Goal: Information Seeking & Learning: Check status

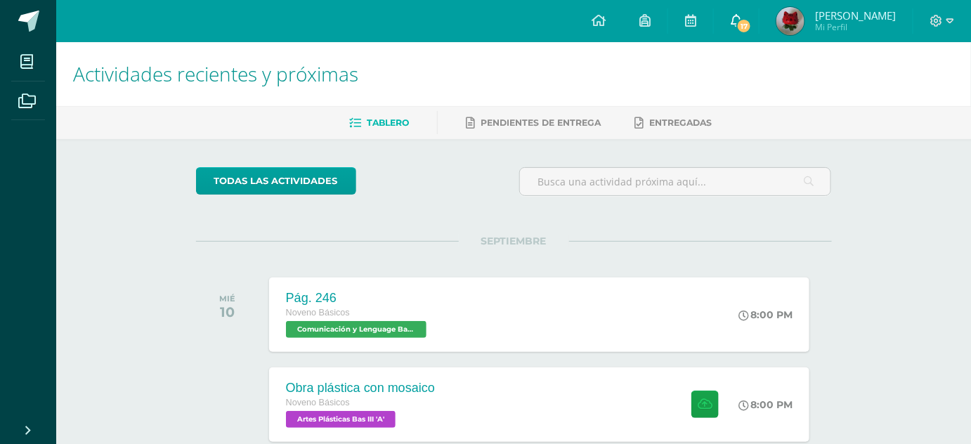
click at [752, 18] on span "17" at bounding box center [744, 25] width 15 height 15
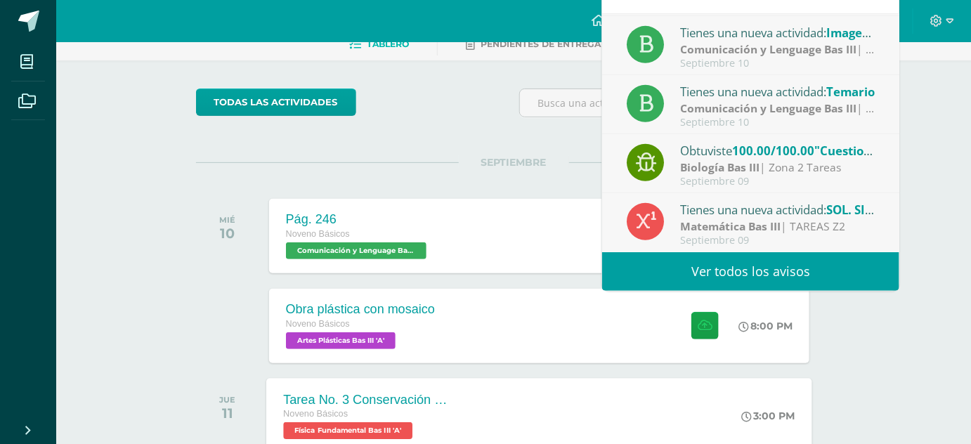
scroll to position [191, 0]
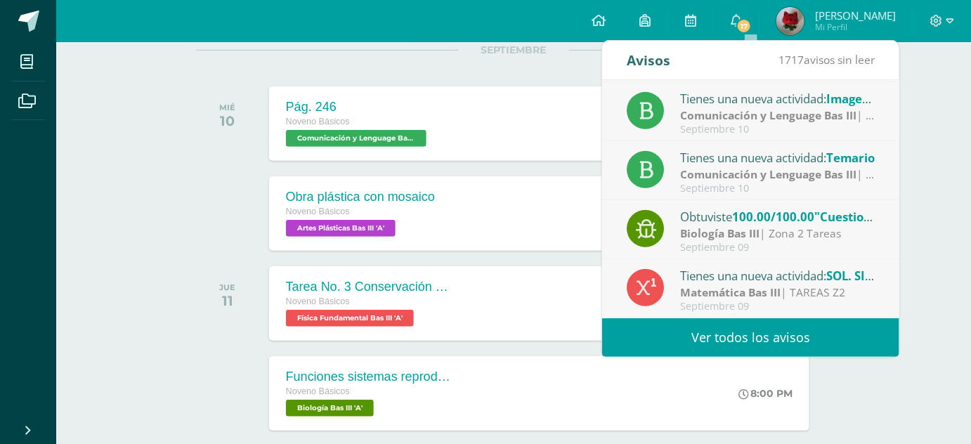
click at [815, 337] on link "Ver todos los avisos" at bounding box center [750, 337] width 297 height 39
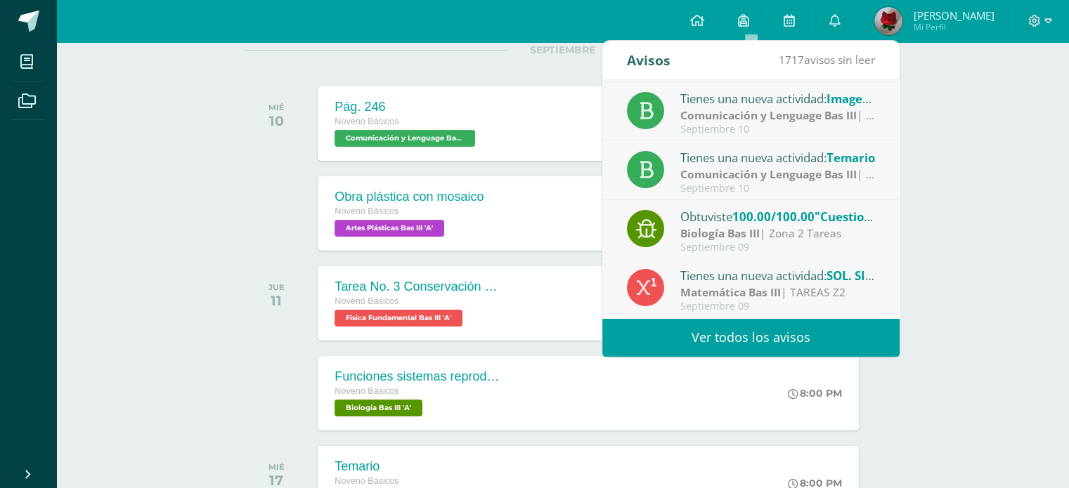
scroll to position [233, 0]
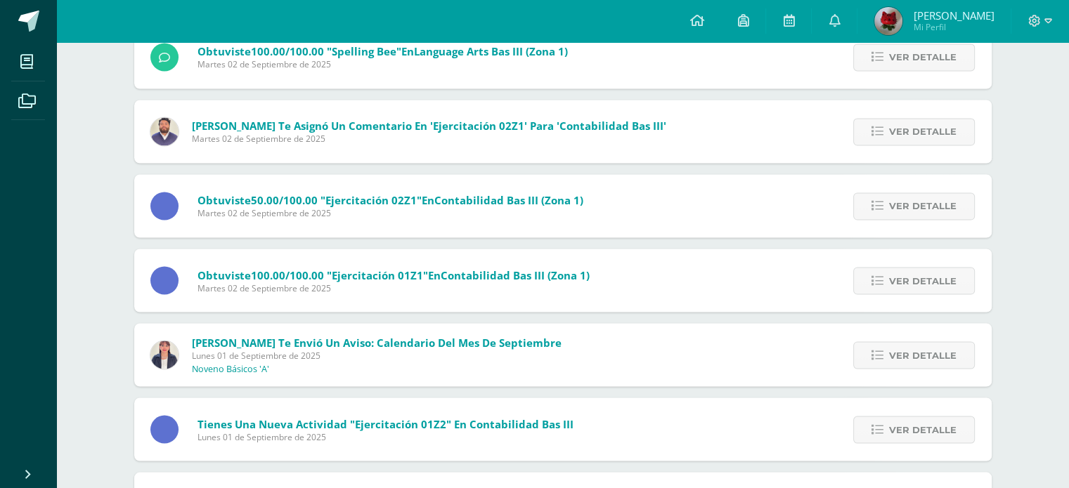
scroll to position [2497, 0]
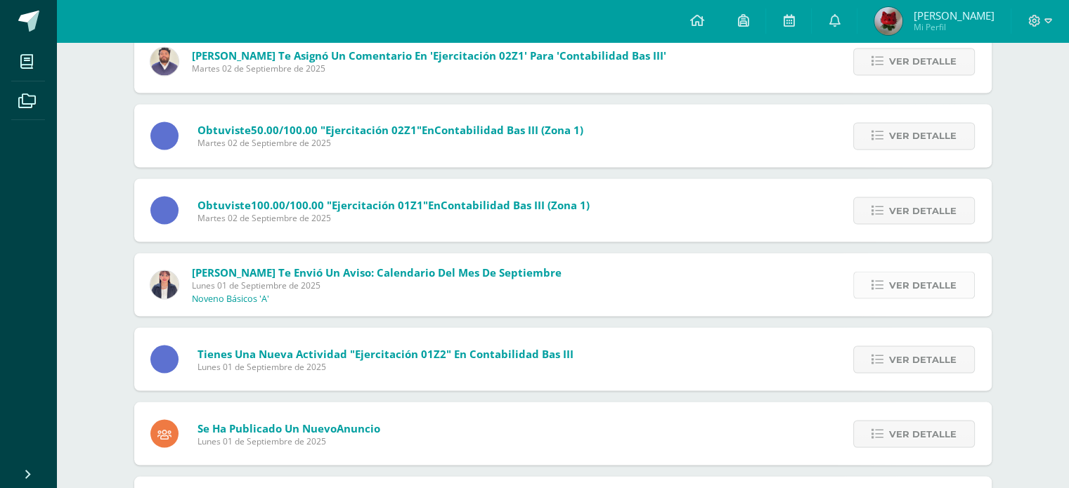
click at [926, 286] on span "Ver detalle" at bounding box center [922, 285] width 67 height 26
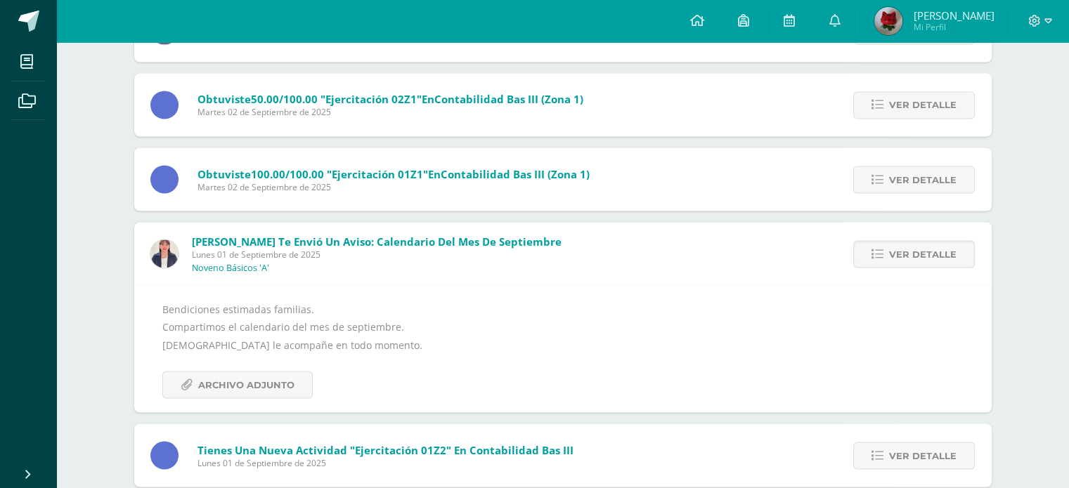
scroll to position [2567, 0]
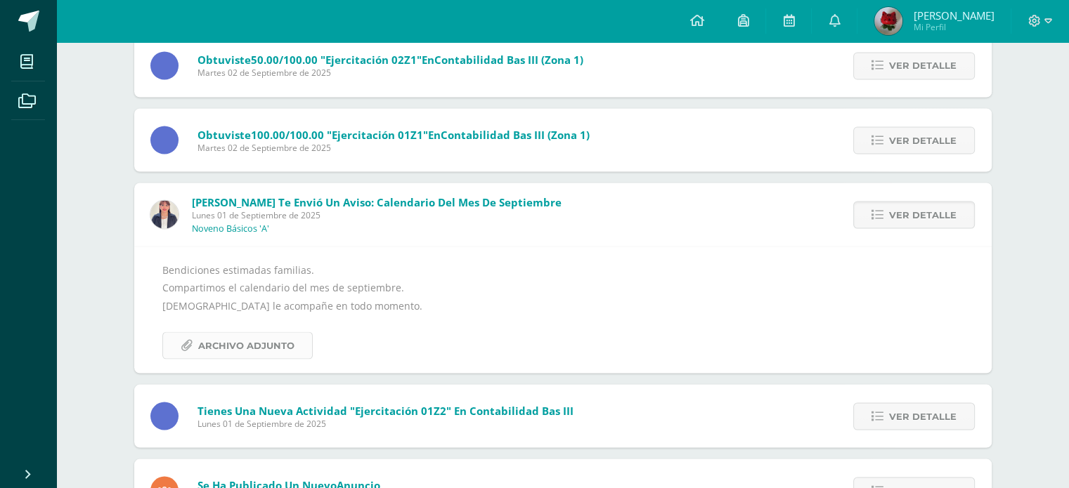
click at [259, 341] on span "Archivo Adjunto" at bounding box center [246, 345] width 96 height 26
